Goal: Task Accomplishment & Management: Manage account settings

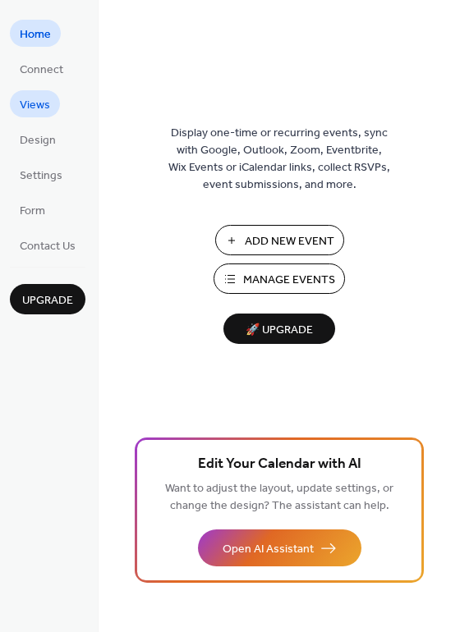
click at [41, 97] on span "Views" at bounding box center [35, 105] width 30 height 17
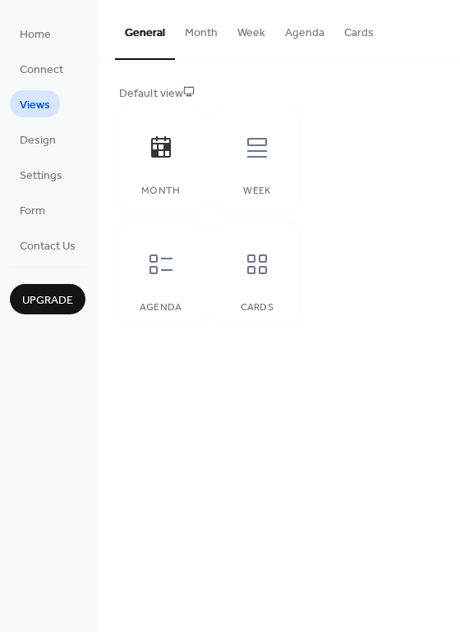
click at [43, 48] on ul "Home Connect Views Design Settings Form Contact Us" at bounding box center [48, 139] width 76 height 239
click at [41, 44] on span "Home" at bounding box center [35, 34] width 31 height 17
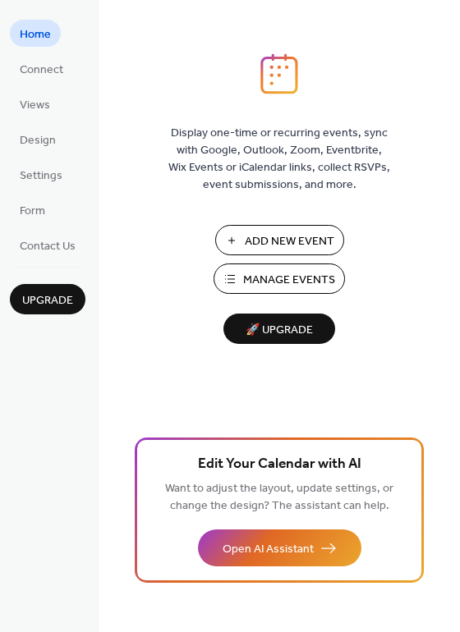
click at [283, 275] on span "Manage Events" at bounding box center [289, 280] width 92 height 17
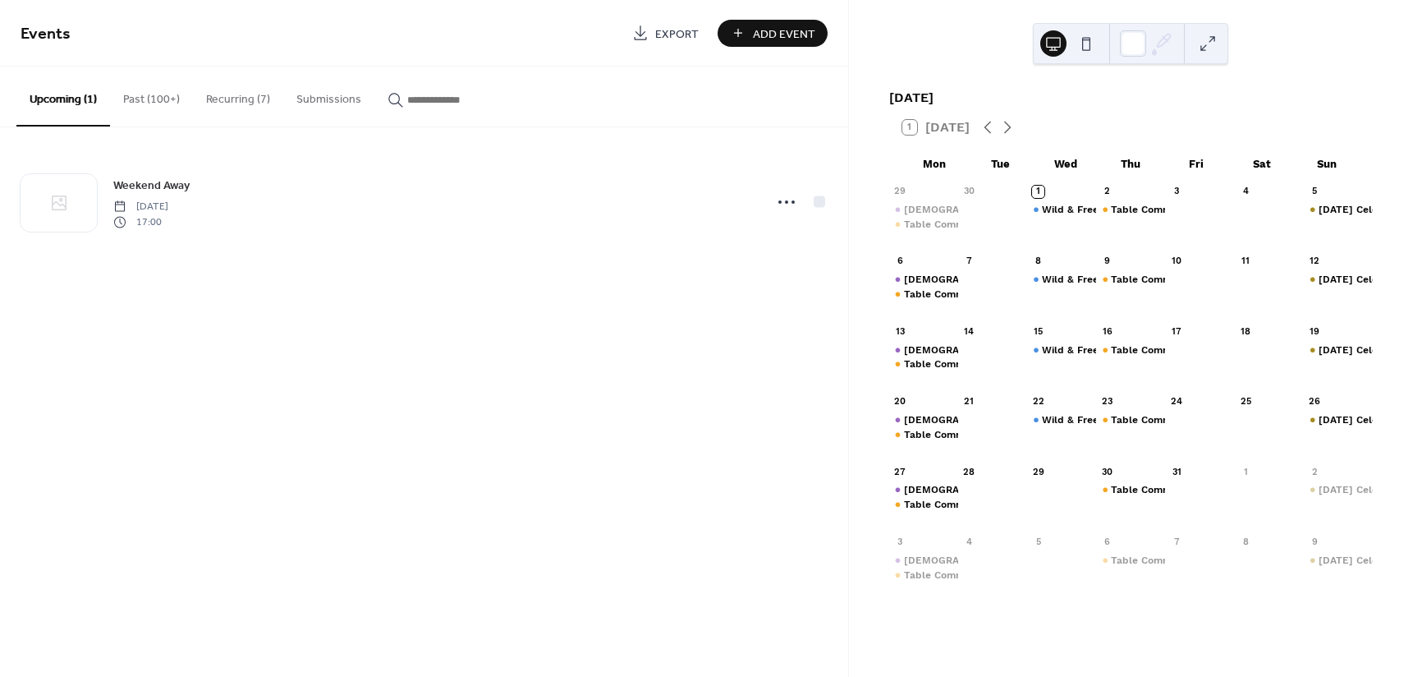
click at [222, 112] on button "Recurring (7)" at bounding box center [238, 96] width 90 height 58
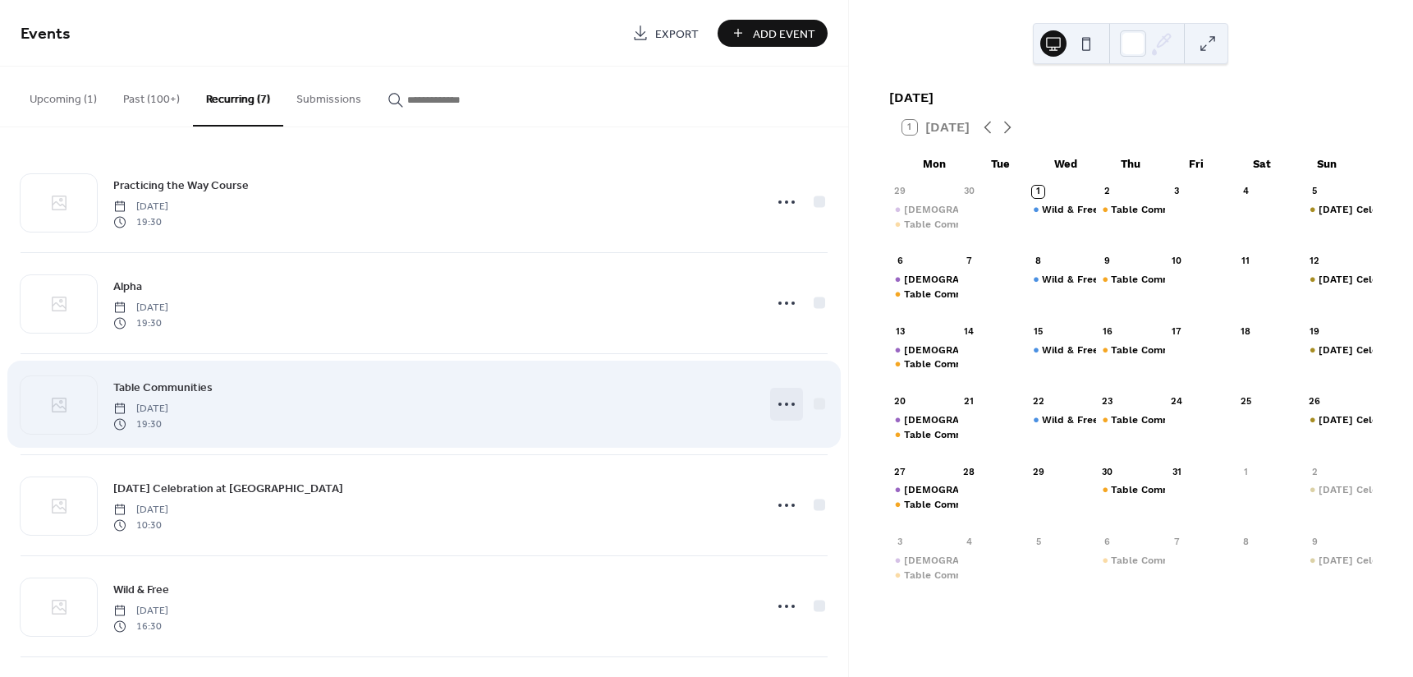
click at [778, 400] on icon at bounding box center [786, 404] width 26 height 26
click at [815, 401] on div at bounding box center [819, 402] width 11 height 11
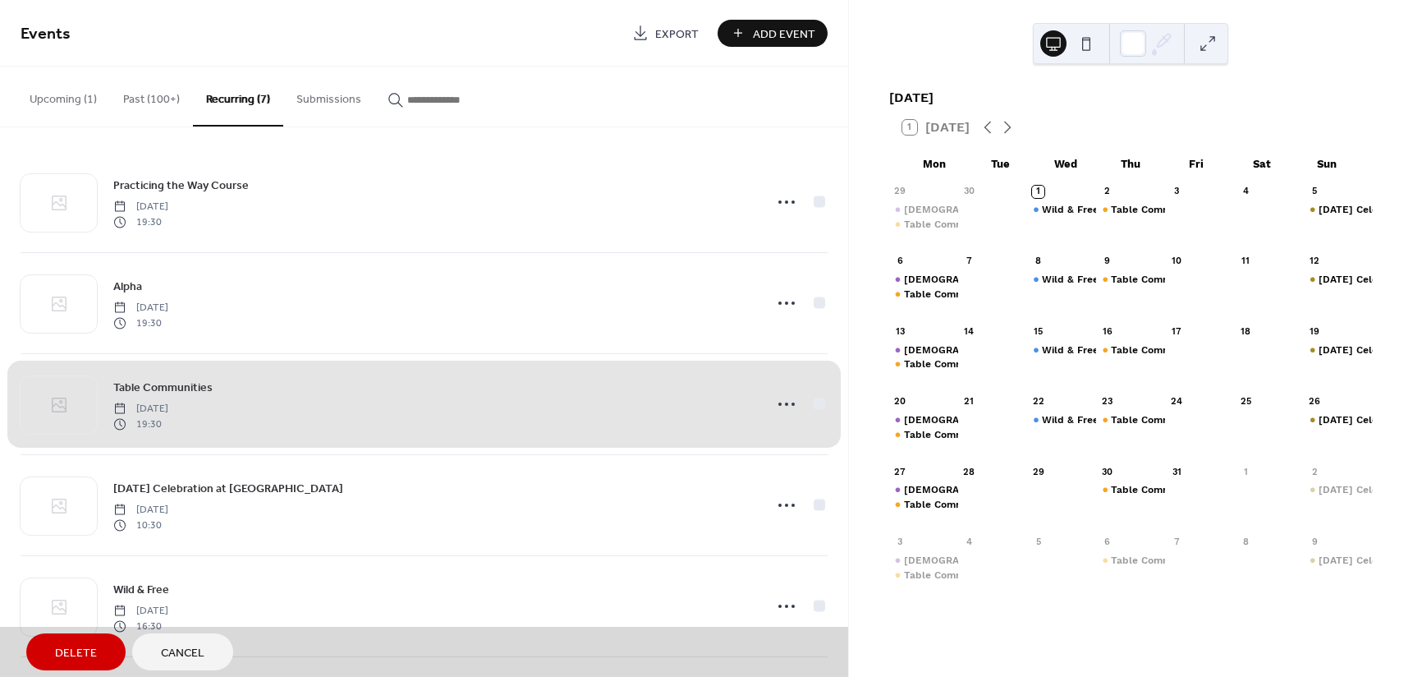
click at [815, 401] on div "Table Communities [DATE] 19:30" at bounding box center [424, 403] width 807 height 101
